Goal: Find specific page/section: Locate a particular part of the current website

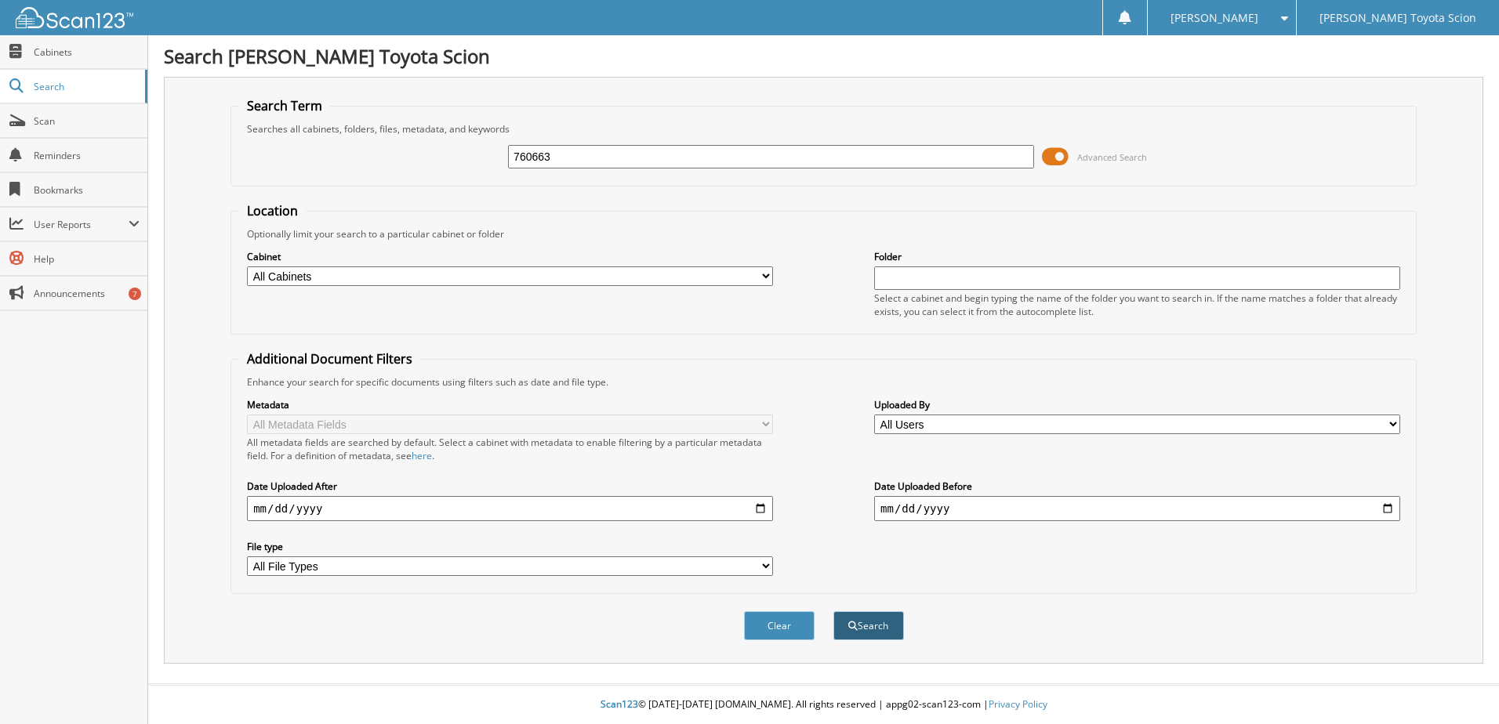
type input "760663"
click at [876, 637] on button "Search" at bounding box center [868, 625] width 71 height 29
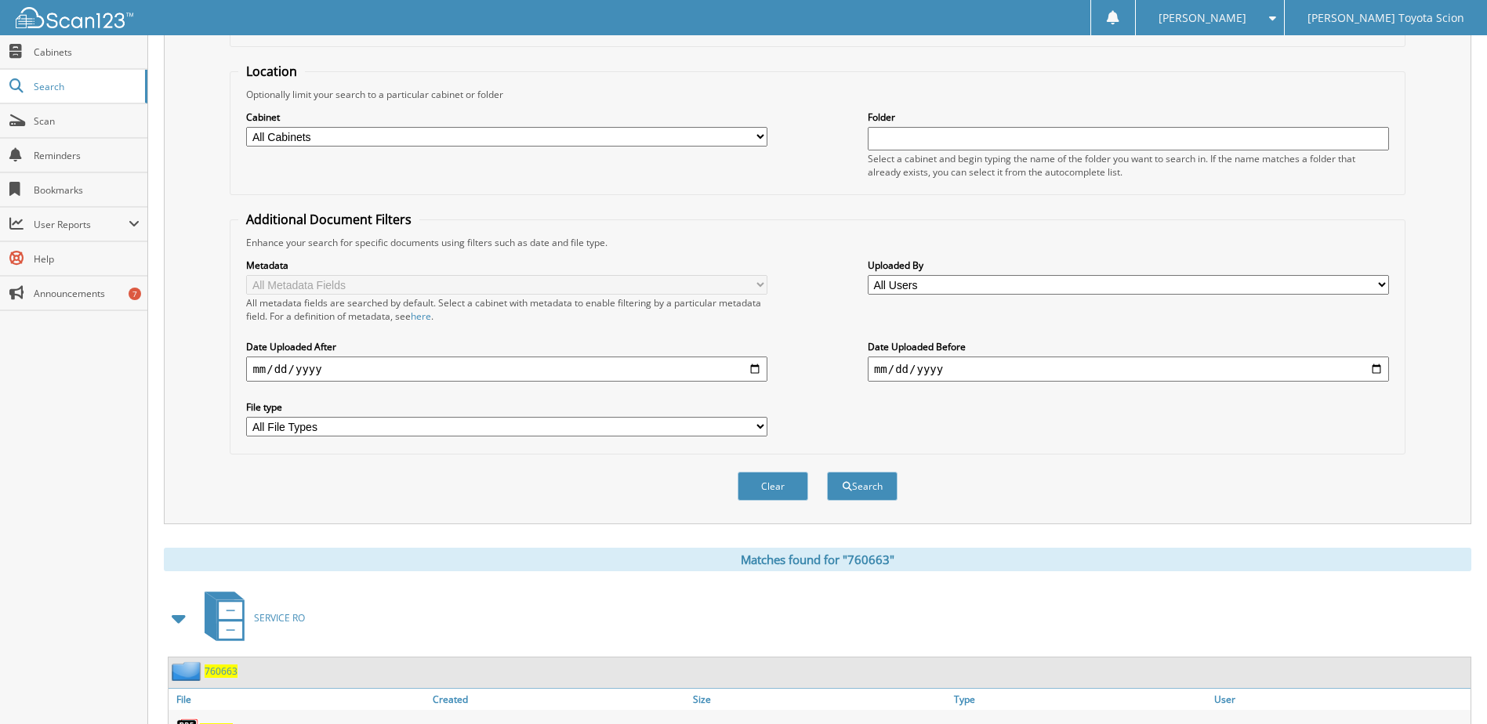
scroll to position [213, 0]
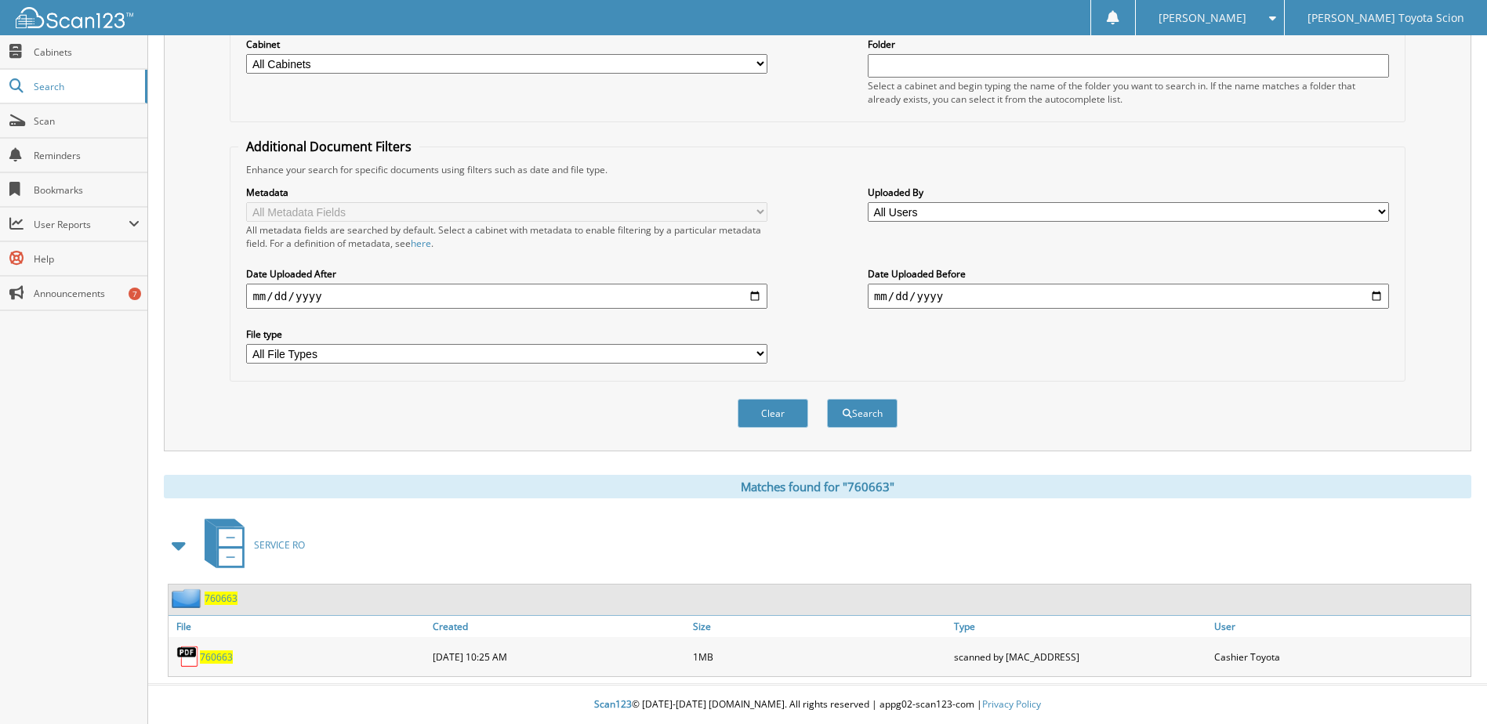
click at [220, 655] on span "760663" at bounding box center [216, 657] width 33 height 13
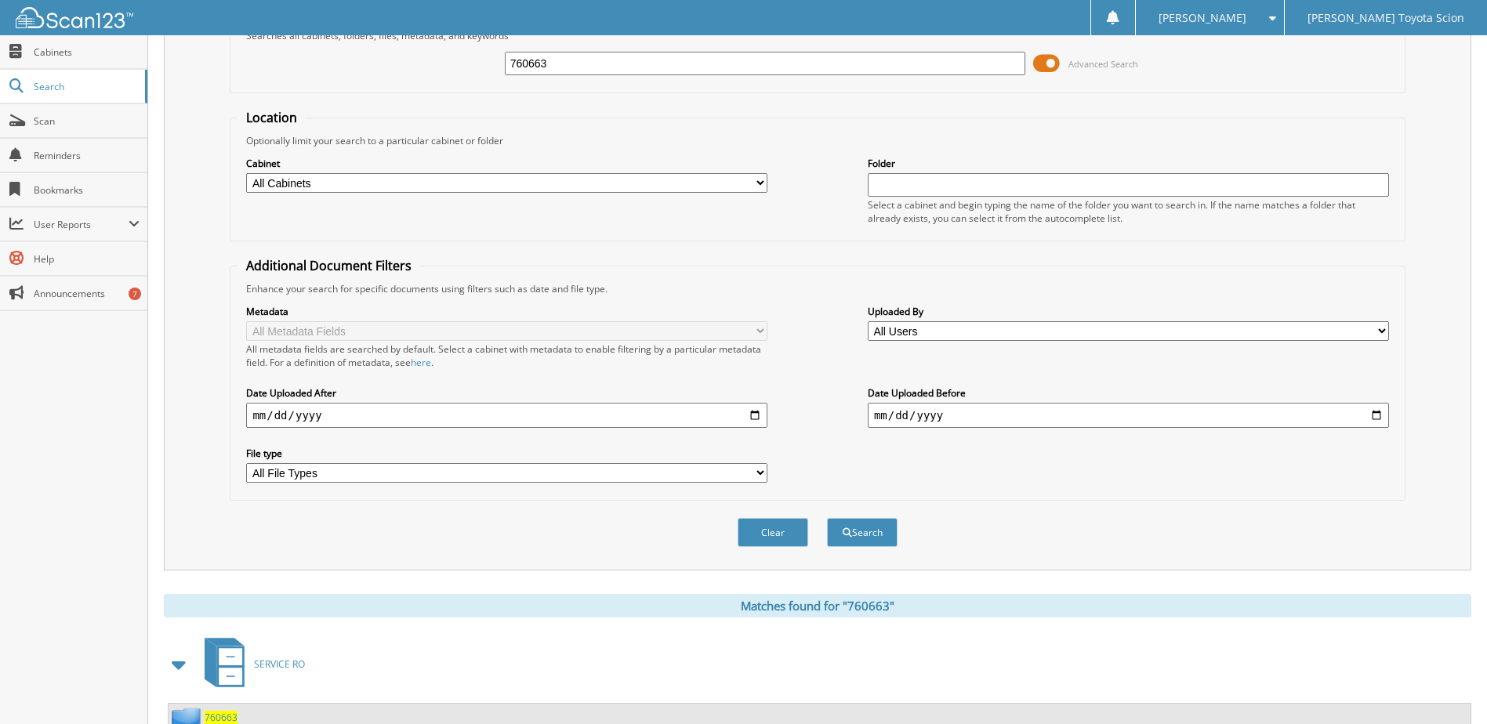
scroll to position [0, 0]
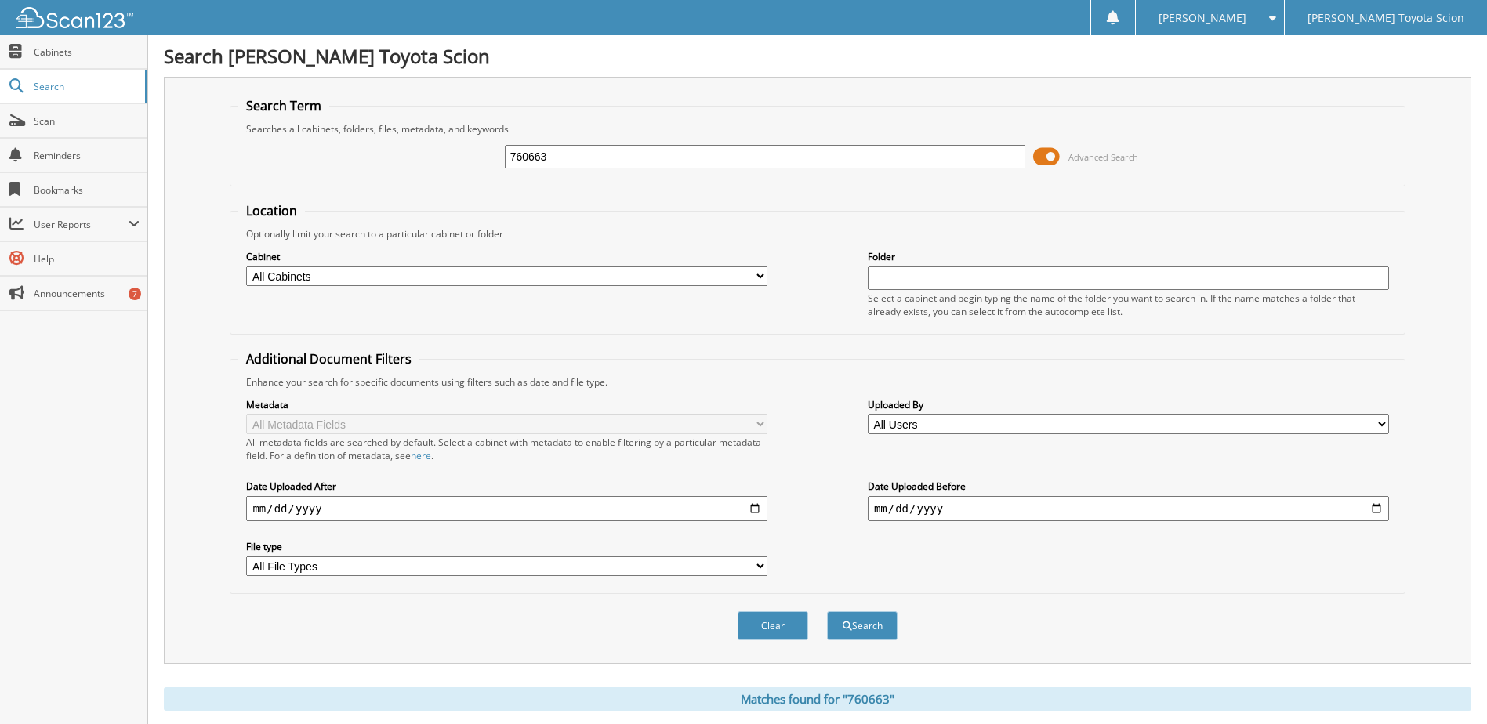
drag, startPoint x: 583, startPoint y: 159, endPoint x: 448, endPoint y: 174, distance: 136.4
click at [448, 174] on div "760663 Advanced Search" at bounding box center [817, 157] width 1158 height 42
paste input "73537"
type input "773537"
click at [827, 611] on button "Search" at bounding box center [862, 625] width 71 height 29
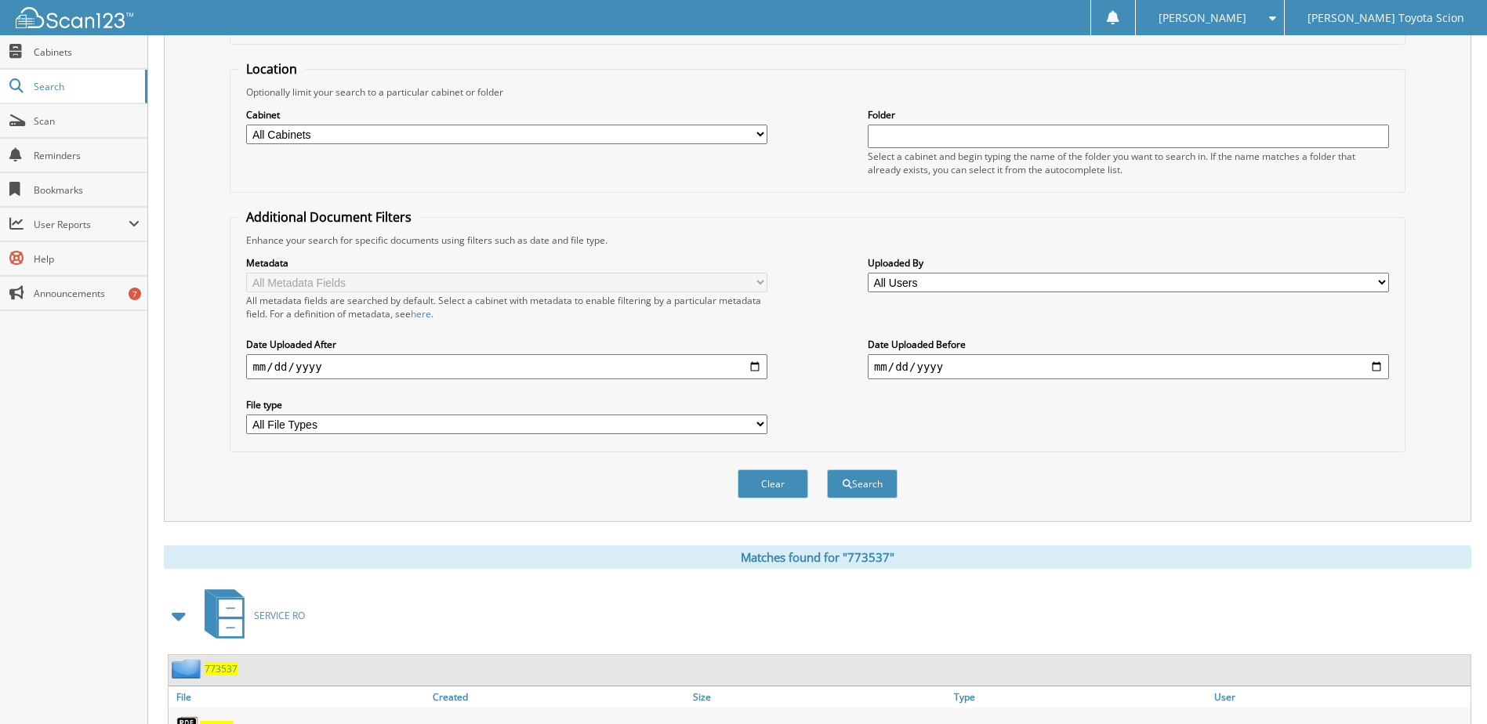
scroll to position [213, 0]
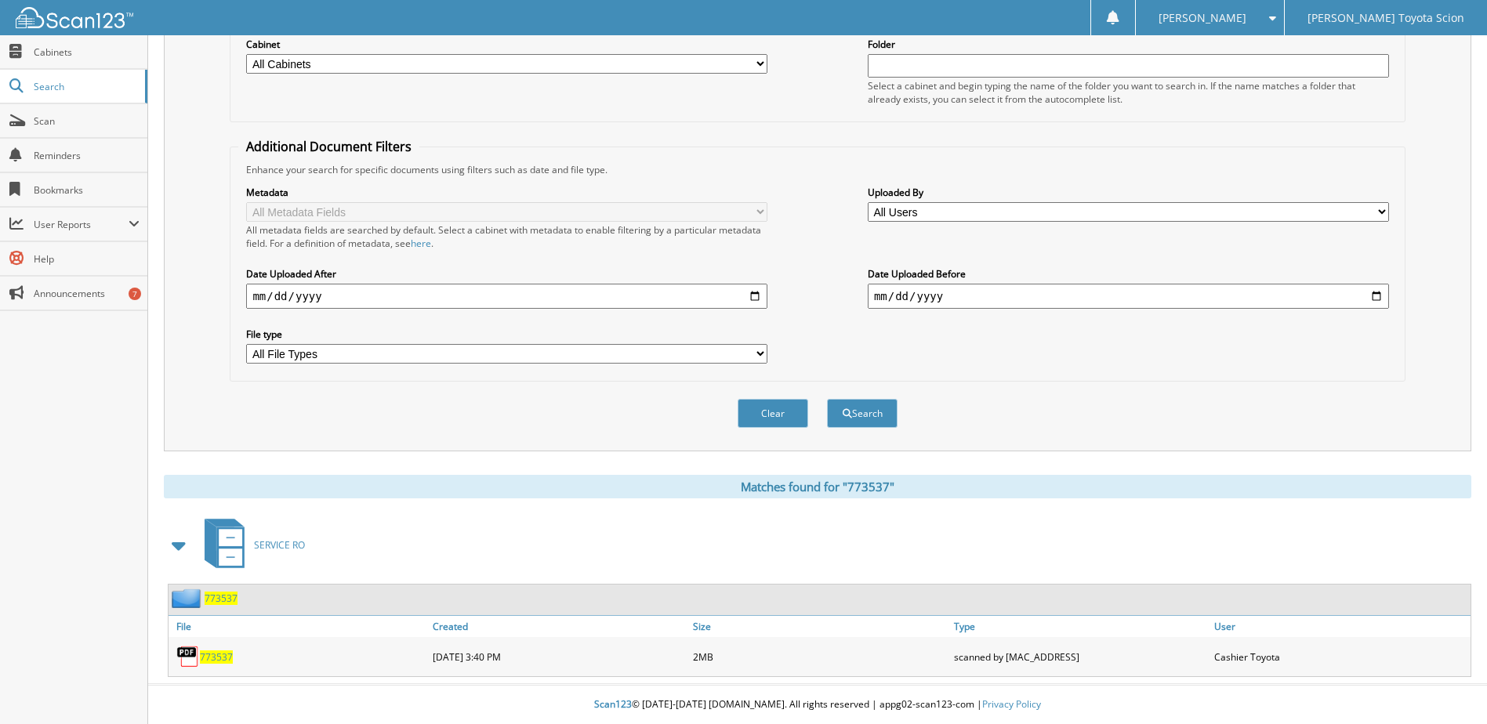
click at [212, 655] on span "773537" at bounding box center [216, 657] width 33 height 13
